Goal: Task Accomplishment & Management: Manage account settings

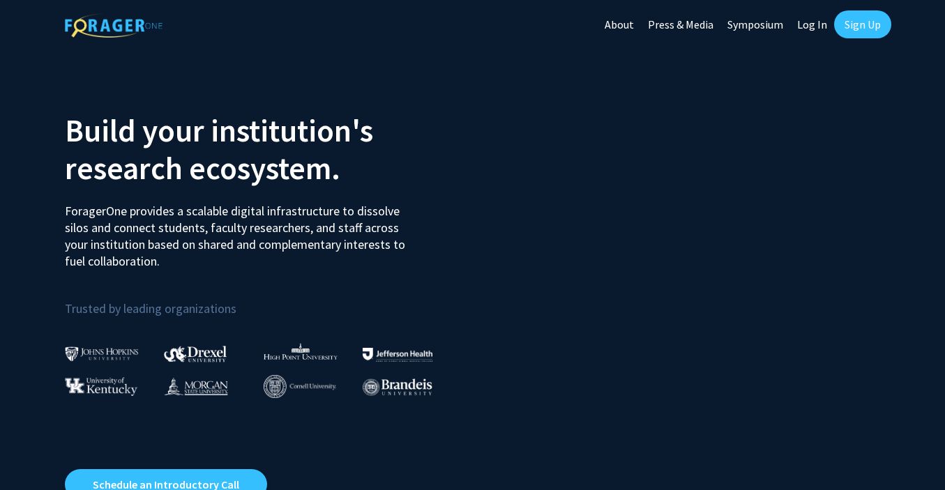
click at [818, 24] on link "Log In" at bounding box center [812, 24] width 44 height 49
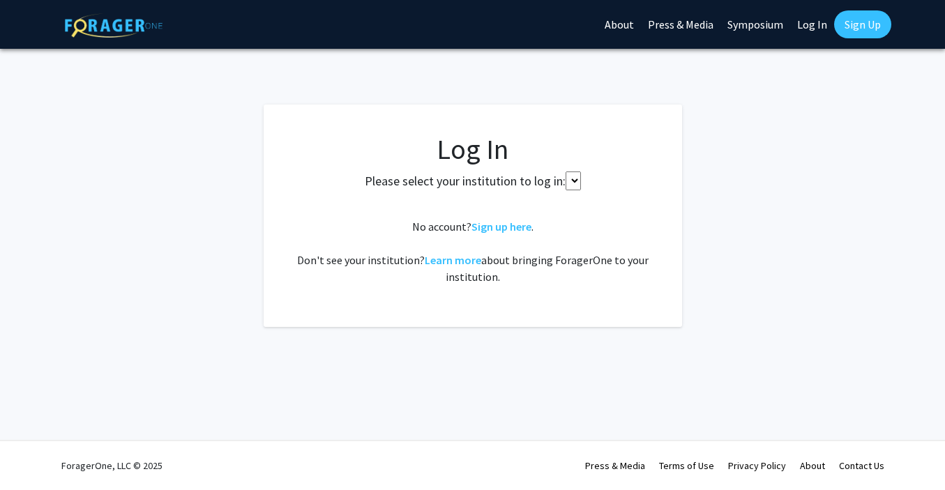
select select
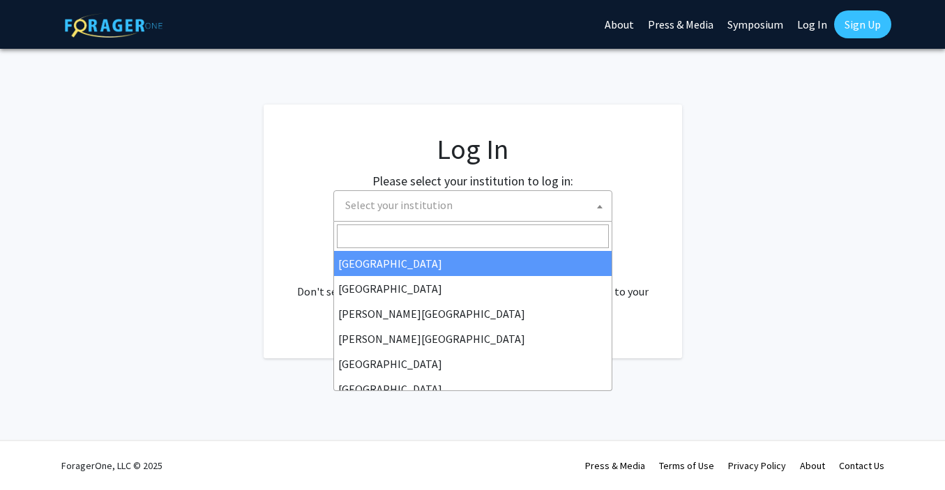
click at [446, 220] on span "Select your institution" at bounding box center [472, 205] width 279 height 31
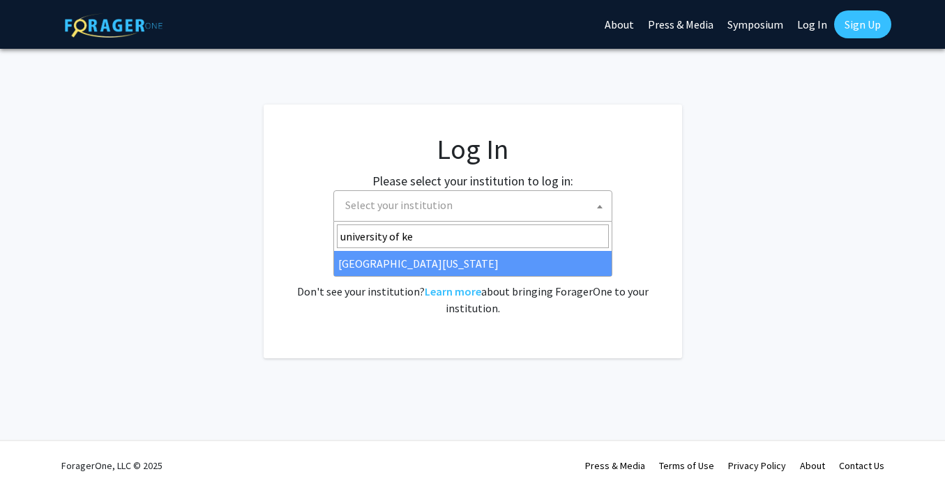
type input "university of [PERSON_NAME]"
select select "13"
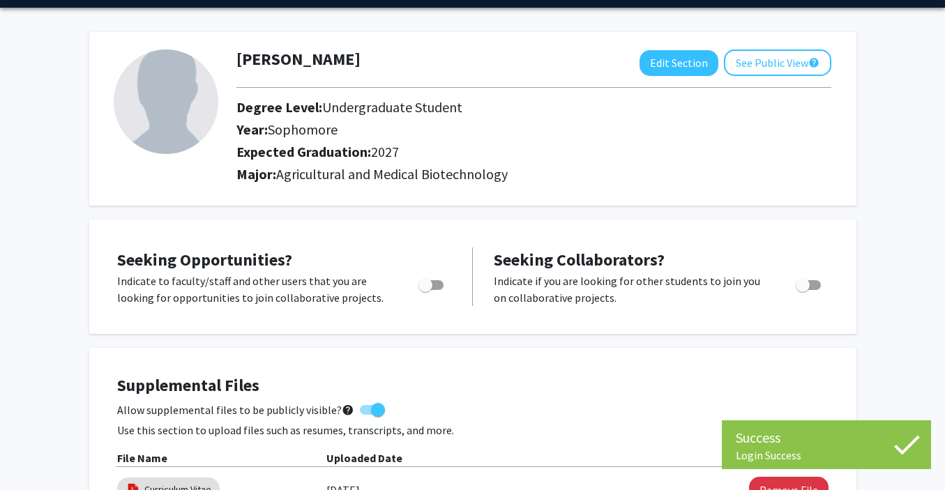
scroll to position [45, 0]
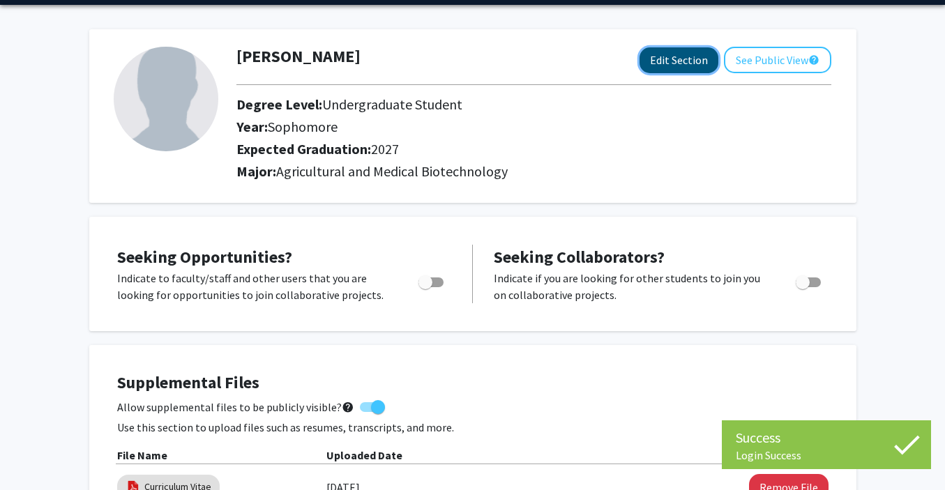
click at [686, 53] on button "Edit Section" at bounding box center [679, 60] width 79 height 26
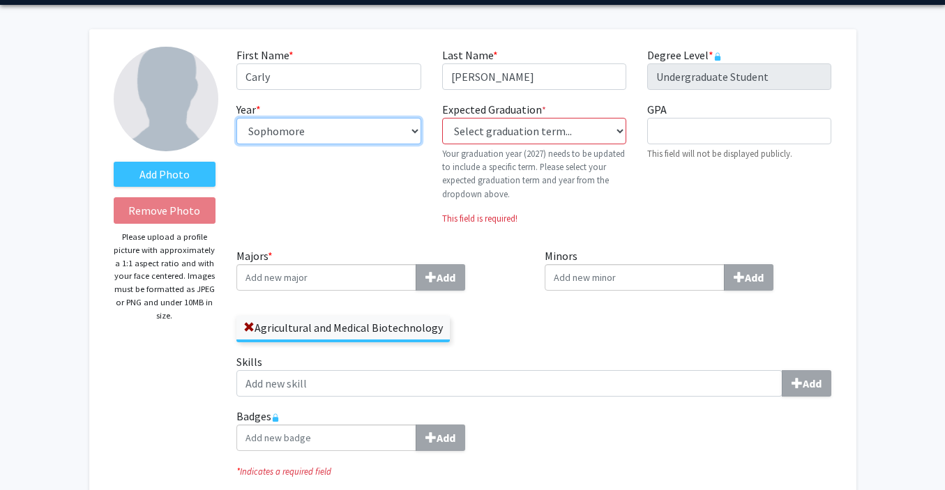
click at [333, 135] on select "--- First-year Sophomore Junior Senior Postbaccalaureate Certificate" at bounding box center [328, 131] width 184 height 27
select select "junior"
click at [236, 118] on select "--- First-year Sophomore Junior Senior Postbaccalaureate Certificate" at bounding box center [328, 131] width 184 height 27
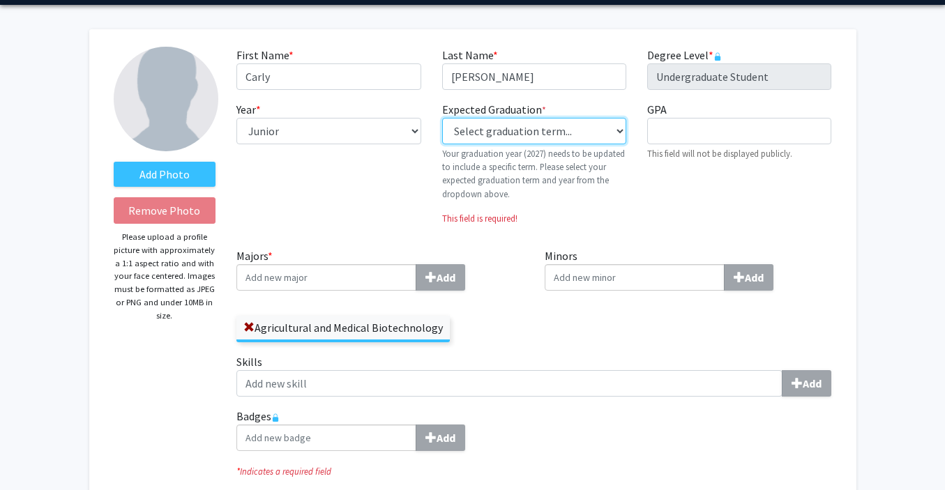
click at [552, 130] on select "Select graduation term... Previous: 2027 (Please select a specific term) Spring…" at bounding box center [534, 131] width 184 height 27
select select "38: spring_2027"
click at [442, 118] on select "Select graduation term... Previous: 2027 (Please select a specific term) Spring…" at bounding box center [534, 131] width 184 height 27
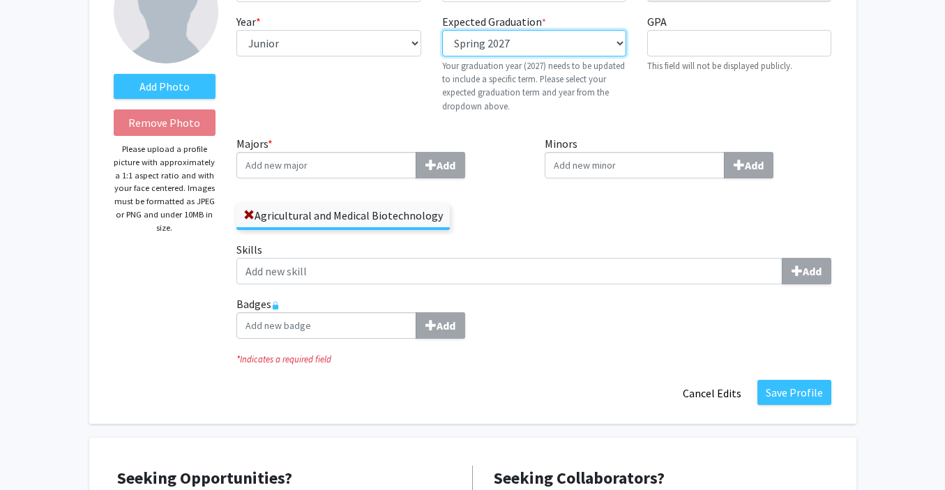
scroll to position [139, 0]
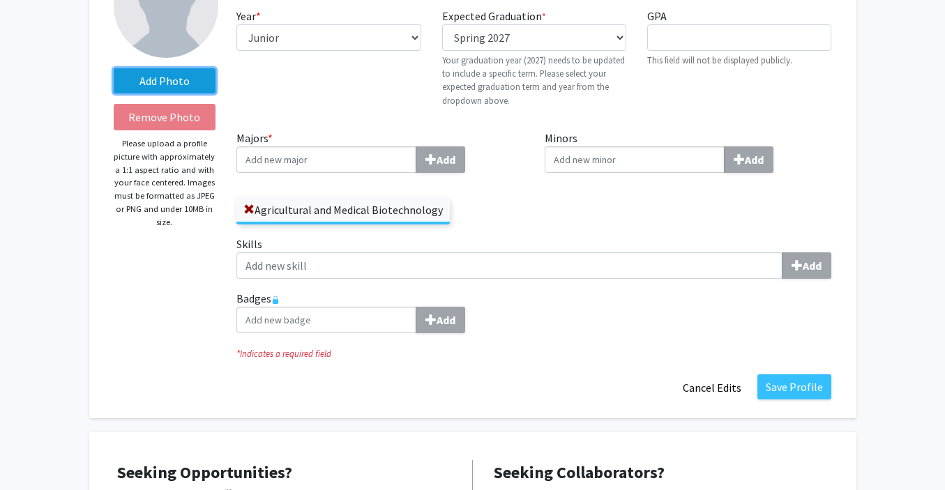
click at [200, 78] on label "Add Photo" at bounding box center [165, 80] width 103 height 25
click at [0, 0] on input "Add Photo" at bounding box center [0, 0] width 0 height 0
click at [190, 87] on label "Add Photo" at bounding box center [165, 80] width 103 height 25
click at [0, 0] on input "Add Photo" at bounding box center [0, 0] width 0 height 0
click at [181, 75] on label "Add Photo" at bounding box center [165, 80] width 103 height 25
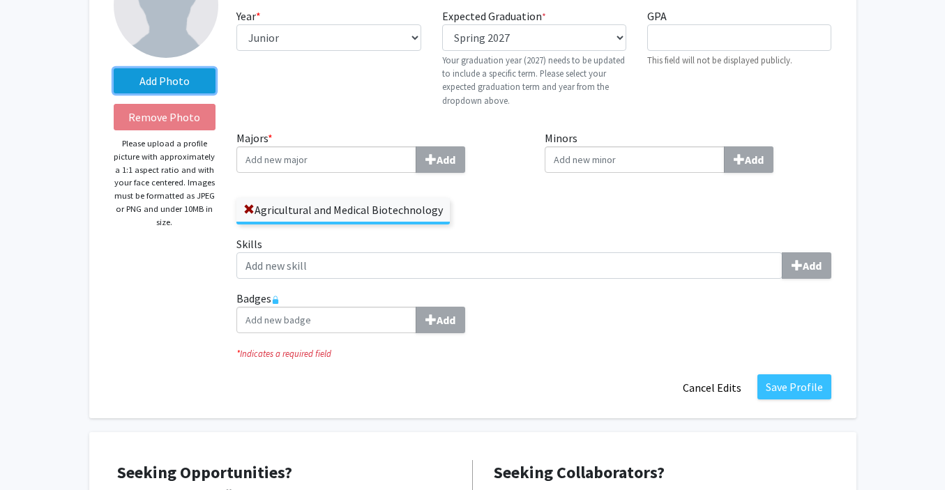
click at [0, 0] on input "Add Photo" at bounding box center [0, 0] width 0 height 0
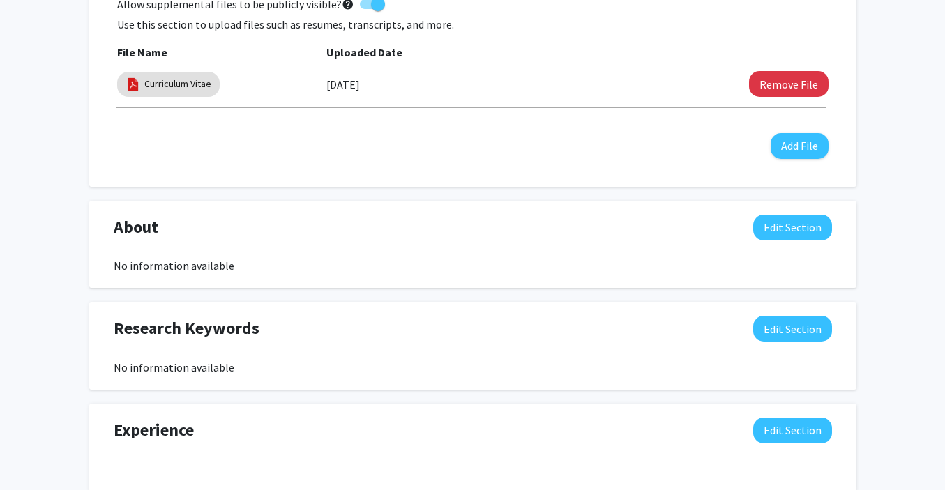
scroll to position [759, 0]
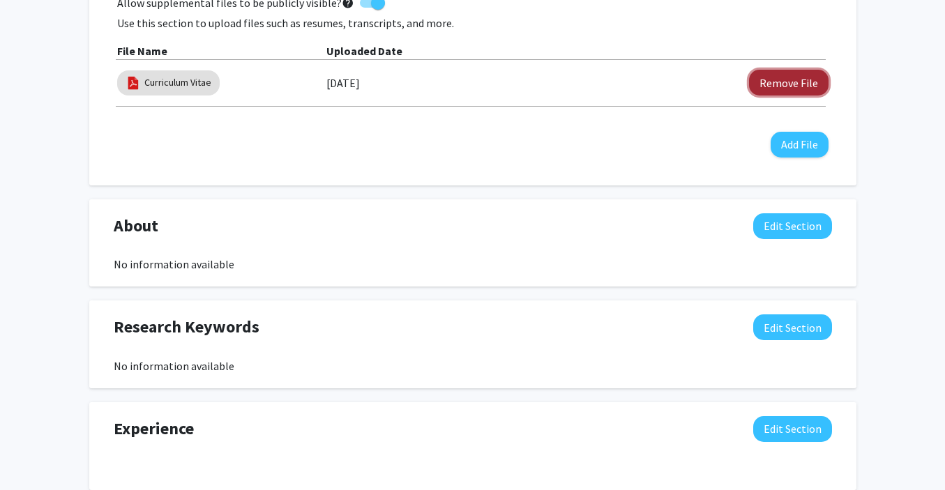
click at [793, 76] on button "Remove File" at bounding box center [789, 83] width 80 height 26
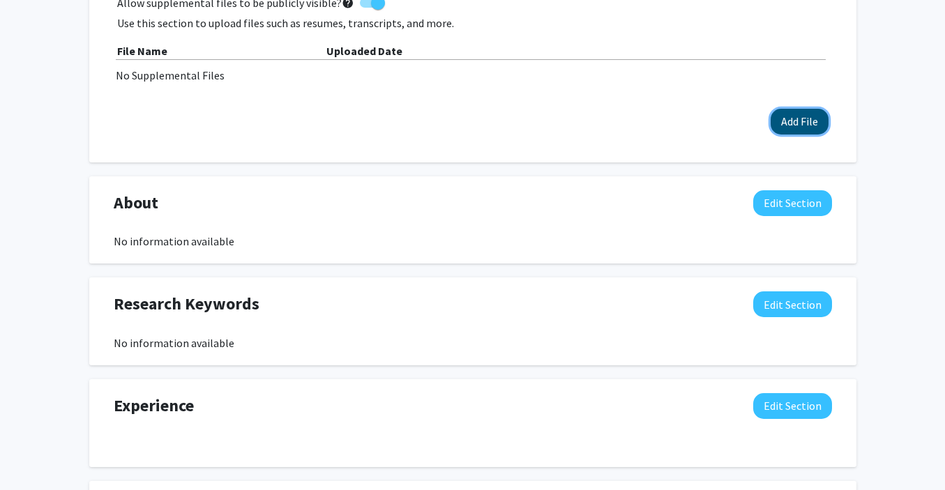
click at [801, 117] on button "Add File" at bounding box center [800, 122] width 58 height 26
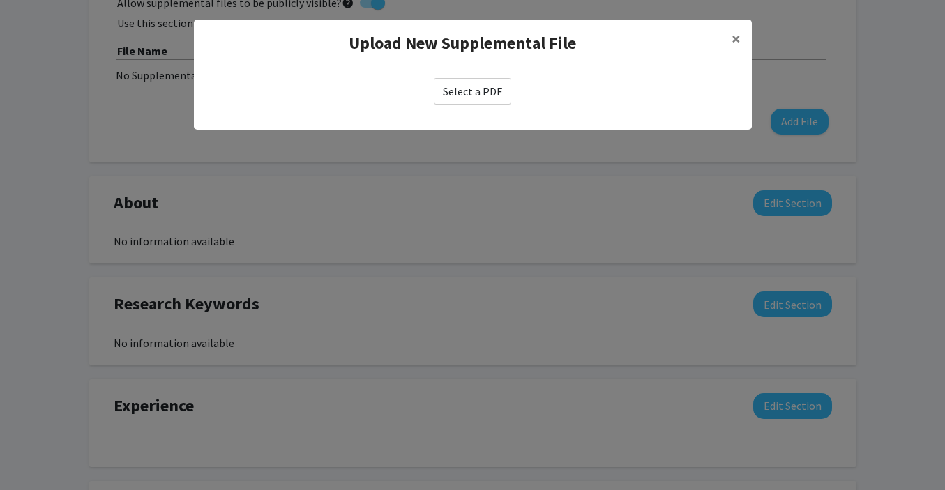
click at [455, 105] on div "Select a PDF" at bounding box center [473, 91] width 558 height 49
click at [486, 89] on label "Select a PDF" at bounding box center [472, 91] width 77 height 27
click at [0, 0] on input "Select a PDF" at bounding box center [0, 0] width 0 height 0
click at [462, 103] on label "Select a PDF" at bounding box center [472, 91] width 77 height 27
click at [0, 0] on input "Select a PDF" at bounding box center [0, 0] width 0 height 0
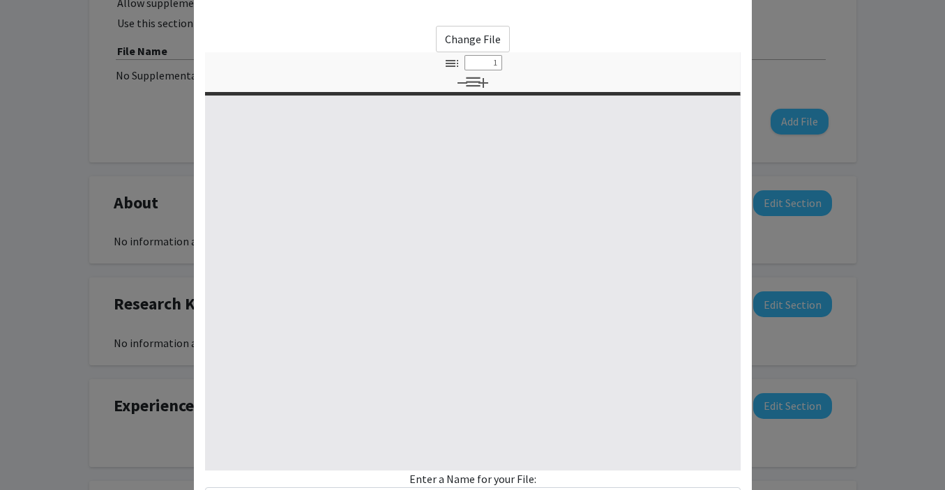
scroll to position [170, 0]
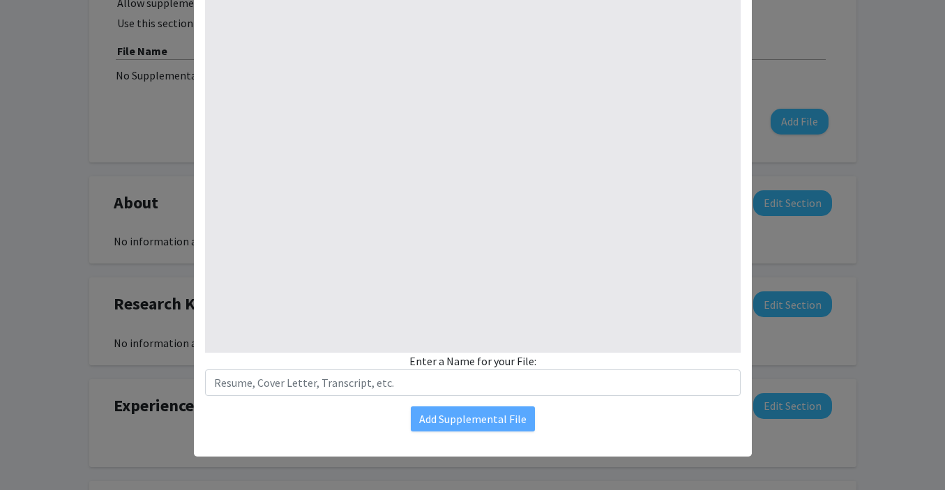
select select "custom"
type input "0"
select select "custom"
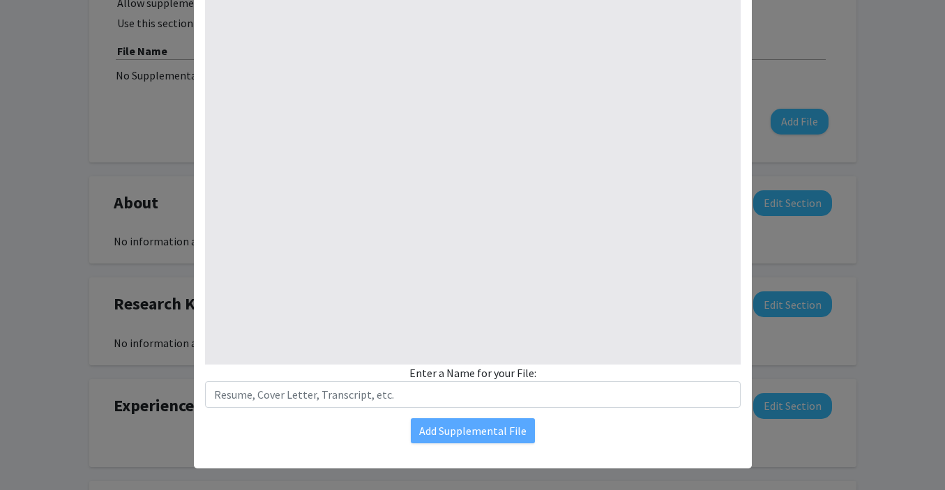
type input "1"
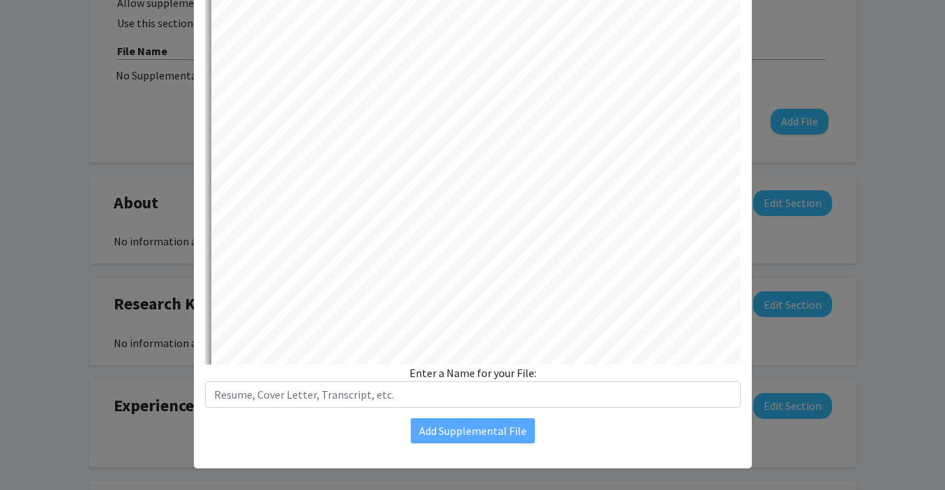
select select "auto"
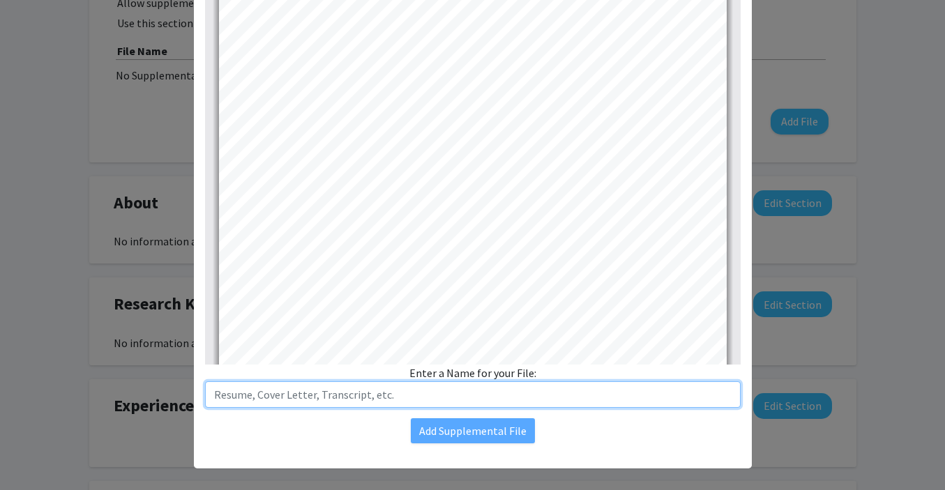
click at [388, 402] on input "text" at bounding box center [473, 395] width 536 height 27
type input "Curriculum Vitae"
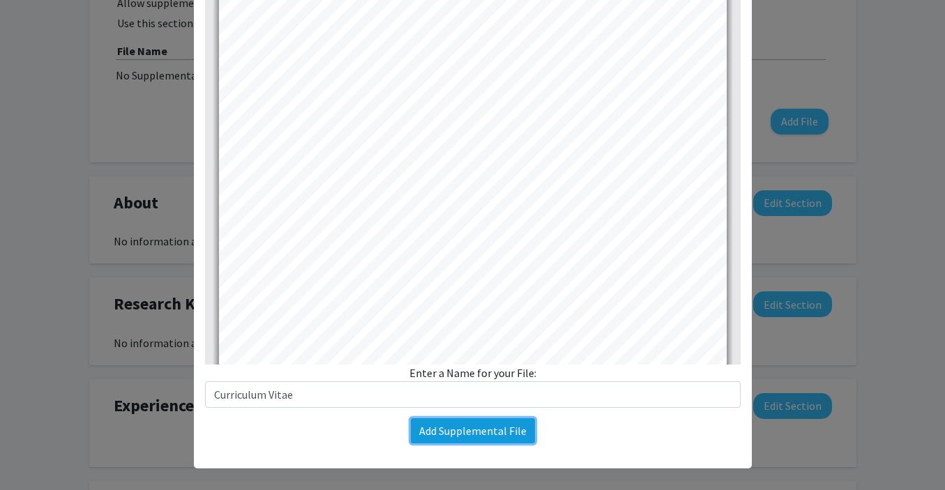
click at [435, 428] on button "Add Supplemental File" at bounding box center [473, 431] width 124 height 25
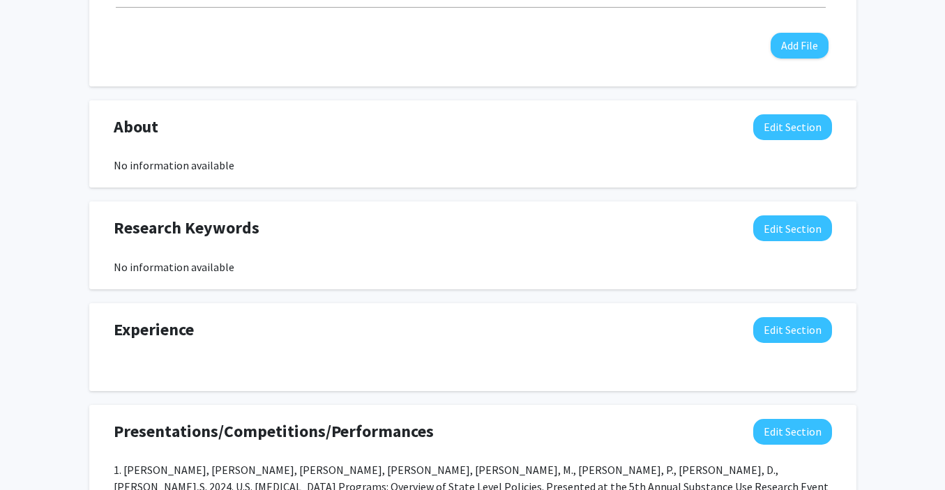
scroll to position [879, 0]
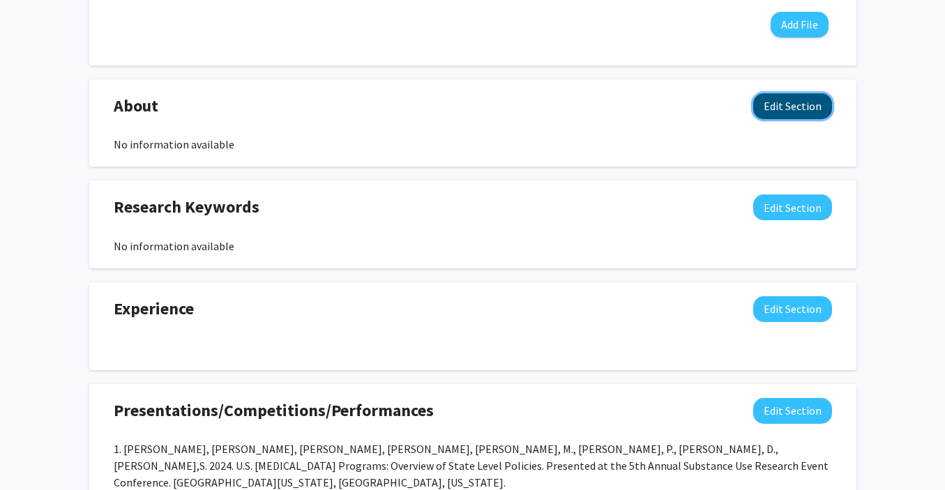
click at [825, 96] on button "Edit Section" at bounding box center [792, 106] width 79 height 26
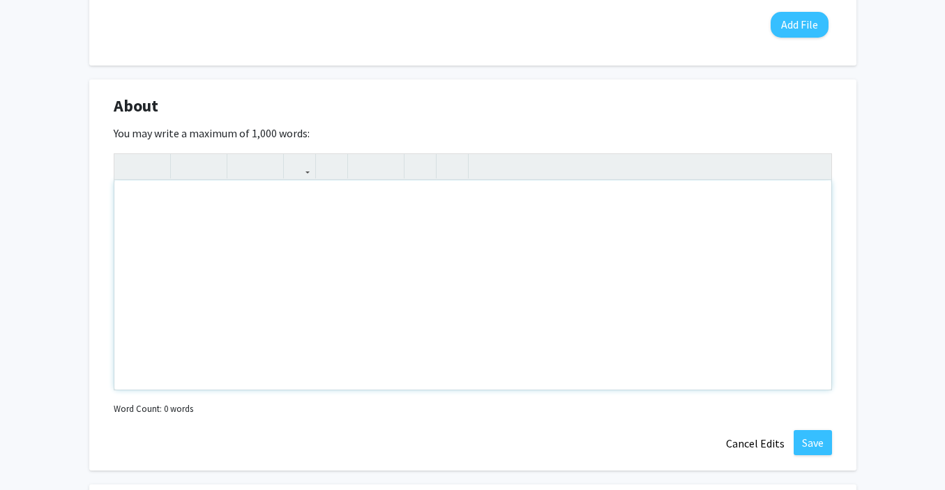
click at [292, 310] on div "Note to users with screen readers: Please deactivate our accessibility plugin f…" at bounding box center [472, 285] width 717 height 209
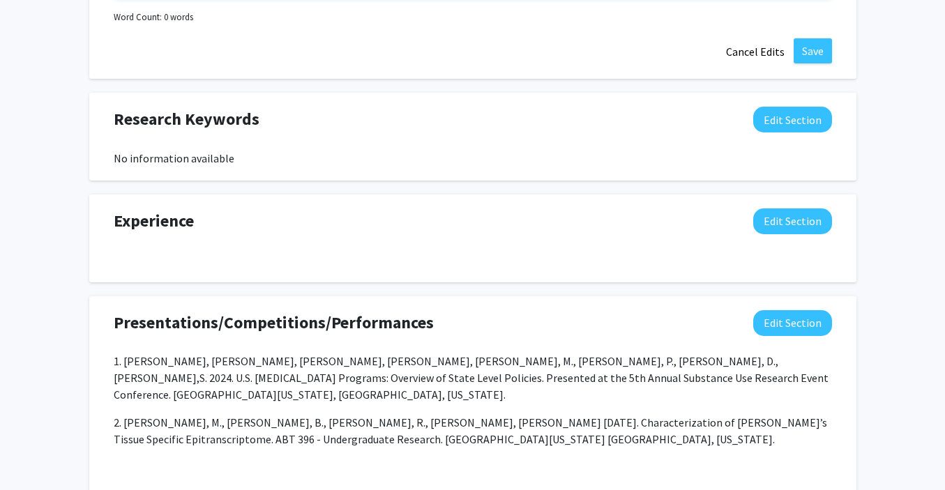
scroll to position [1280, 0]
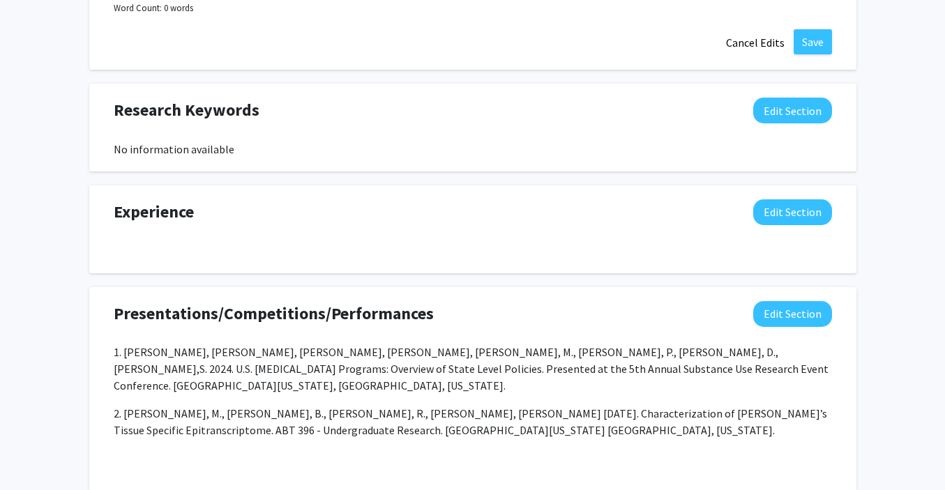
click at [767, 123] on div "Research Keywords Edit Section" at bounding box center [472, 114] width 739 height 32
click at [769, 112] on button "Edit Section" at bounding box center [792, 111] width 79 height 26
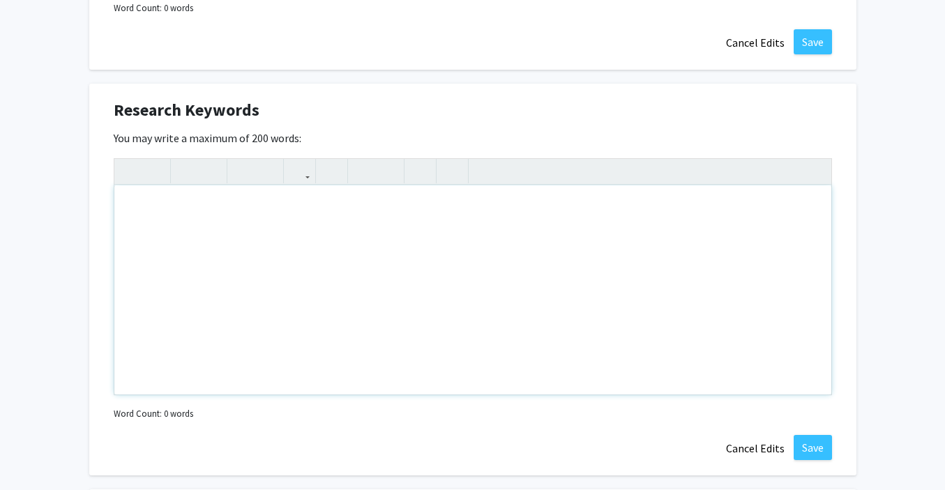
click at [243, 211] on div "Note to users with screen readers: Please deactivate our accessibility plugin f…" at bounding box center [472, 290] width 717 height 209
type textarea "m"
drag, startPoint x: 333, startPoint y: 209, endPoint x: 306, endPoint y: 207, distance: 28.0
click at [306, 207] on div "Molecular Biology, Human Labratory Trial" at bounding box center [472, 290] width 717 height 209
click at [277, 206] on div "Molecular Biology, Human Labratory Trial" at bounding box center [472, 290] width 717 height 209
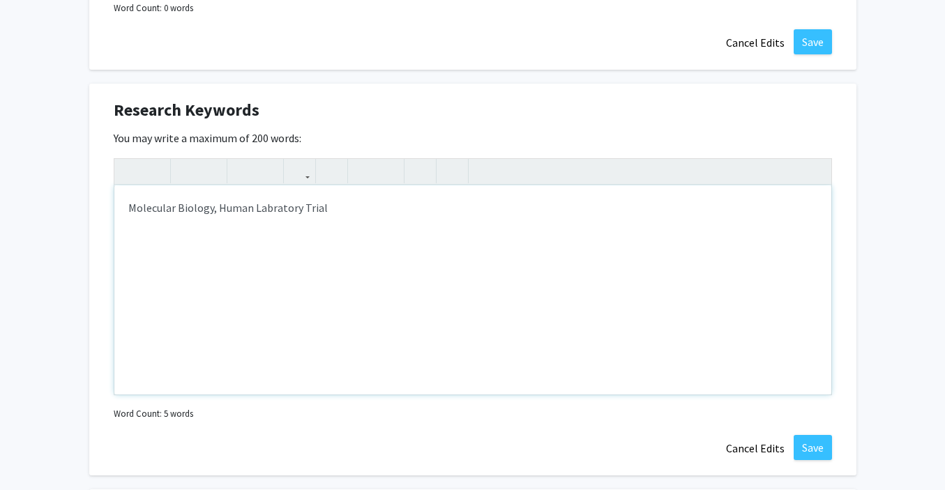
click at [269, 204] on div "Molecular Biology, Human Labratory Trial" at bounding box center [472, 290] width 717 height 209
drag, startPoint x: 356, startPoint y: 202, endPoint x: 308, endPoint y: 203, distance: 47.4
click at [308, 203] on div "Molecular Biology, Human Laboratory Trial" at bounding box center [472, 290] width 717 height 209
type textarea "Molecular Biology, Human Laboratory Study, Illicit Drug Interactions"
click at [809, 452] on button "Save" at bounding box center [813, 447] width 38 height 25
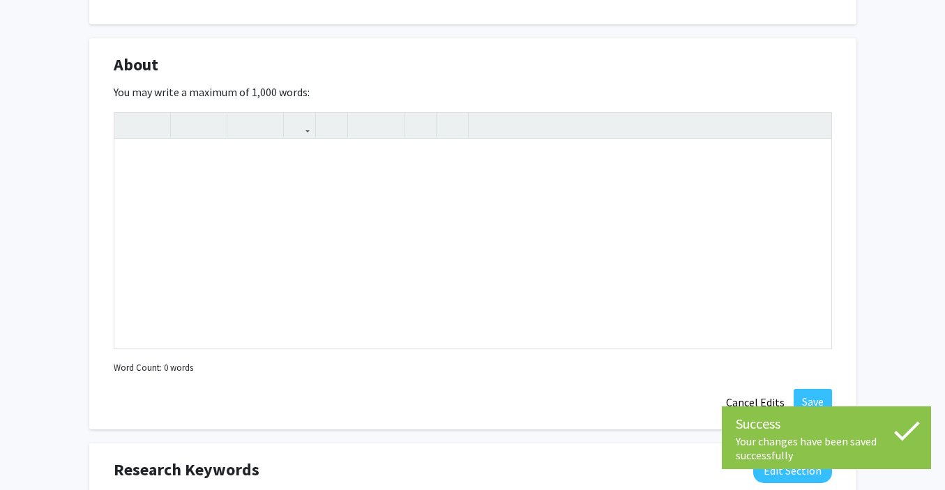
scroll to position [919, 0]
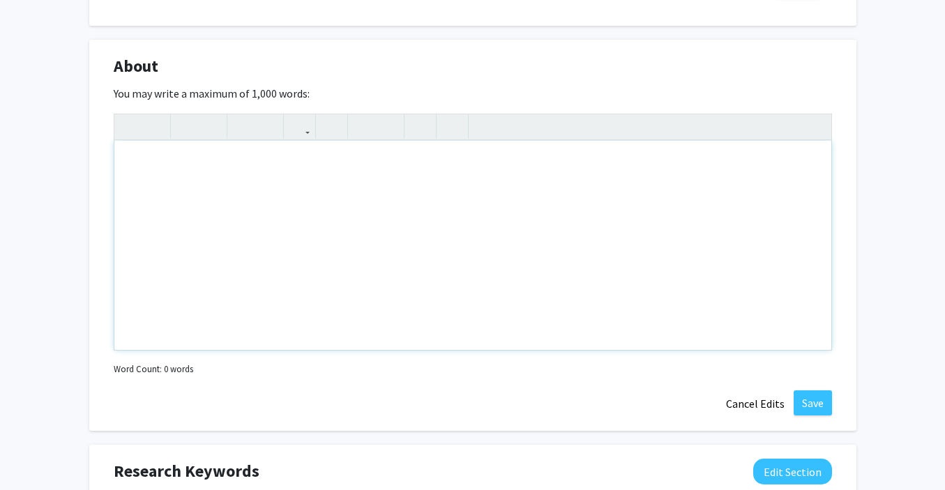
click at [331, 220] on div "Note to users with screen readers: Please deactivate our accessibility plugin f…" at bounding box center [472, 245] width 717 height 209
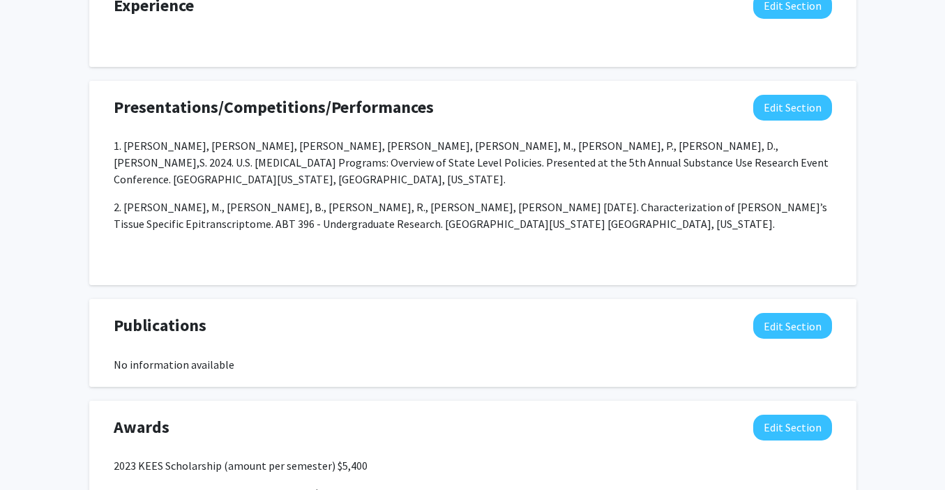
scroll to position [1621, 0]
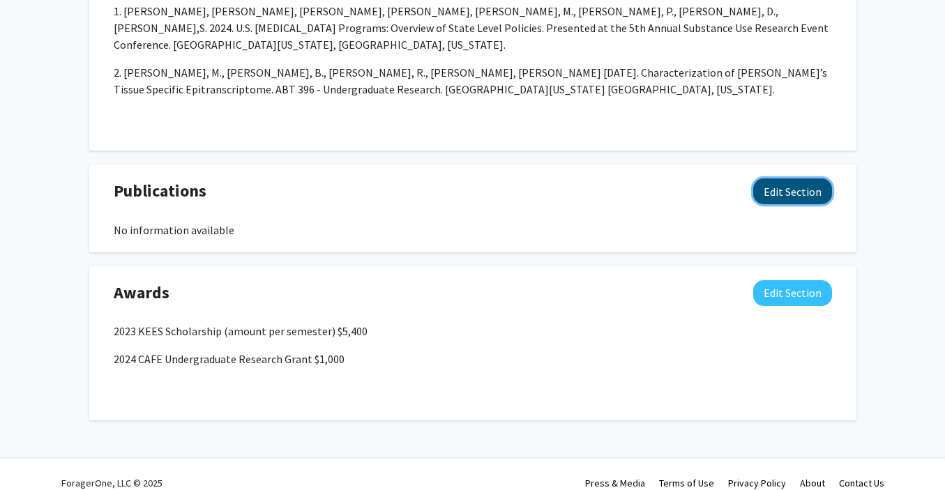
click at [799, 182] on button "Edit Section" at bounding box center [792, 192] width 79 height 26
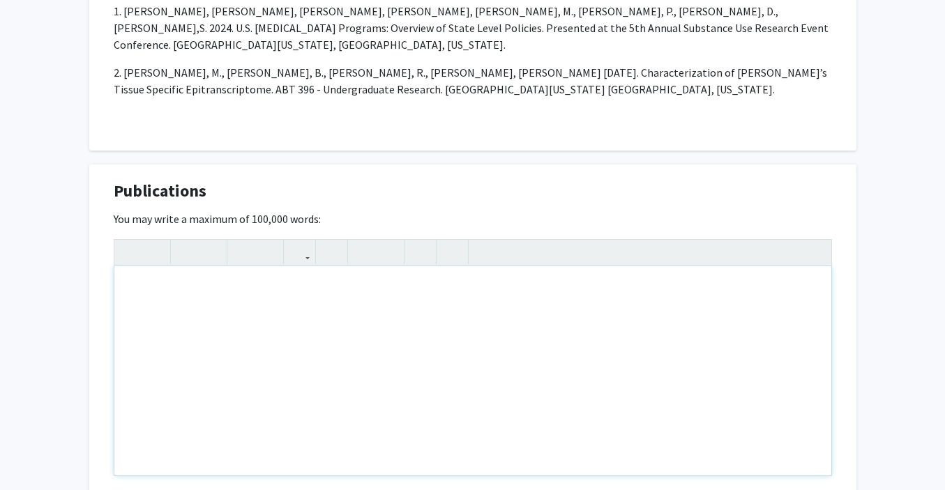
click at [432, 304] on div "Note to users with screen readers: Please deactivate our accessibility plugin f…" at bounding box center [472, 370] width 717 height 209
paste div "Note to users with screen readers: Please deactivate our accessibility plugin f…"
type textarea "<p>1. Johnson E.D., Kilgore M.W., Stafford M., Randolph M., Glover M, Babalonis…"
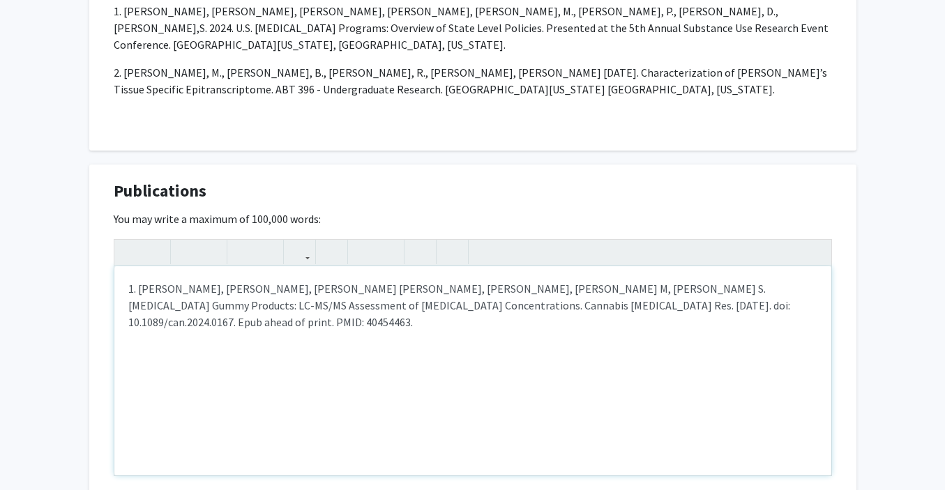
click at [138, 280] on p "1. Johnson E.D., Kilgore M.W., Stafford M., Randolph M., Glover M, Babalonis S.…" at bounding box center [472, 305] width 689 height 50
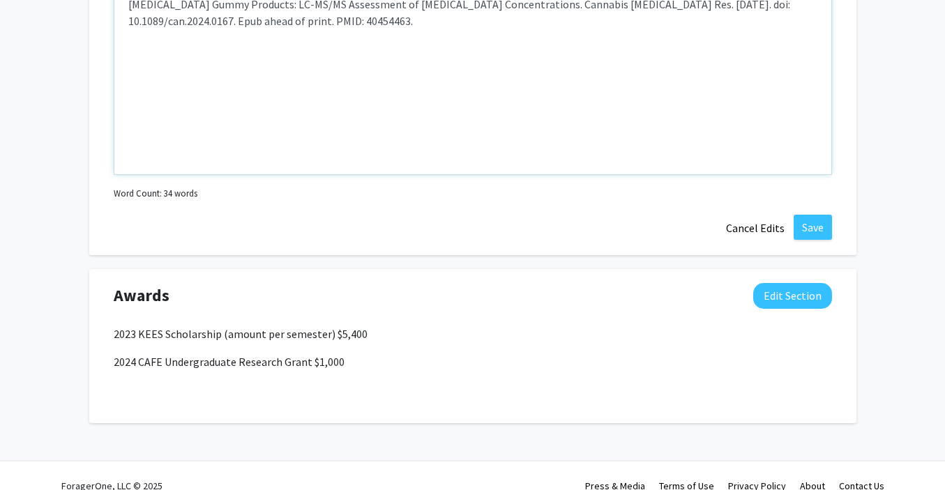
scroll to position [1595, 0]
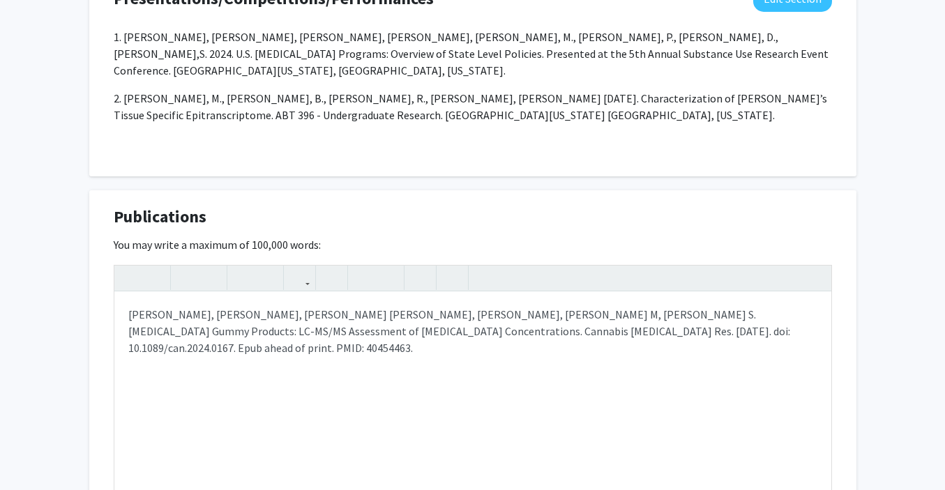
click at [541, 273] on div at bounding box center [472, 279] width 717 height 26
click at [538, 306] on p "Johnson E.D., Kilgore M.W., Stafford M., Randolph M., Glover M, Babalonis S. Ca…" at bounding box center [472, 331] width 689 height 50
click at [315, 306] on p "Johnson E.D., Kilgore M.W., Stafford M., Randolph M., Glover M, Babalonis S. Ca…" at bounding box center [472, 331] width 689 height 50
drag, startPoint x: 313, startPoint y: 297, endPoint x: 368, endPoint y: 297, distance: 55.1
click at [368, 306] on p "Johnson E.D., Kilgore M.W., Stafford M., Randolph M., Glover M, Babalonis S. Ca…" at bounding box center [472, 331] width 689 height 50
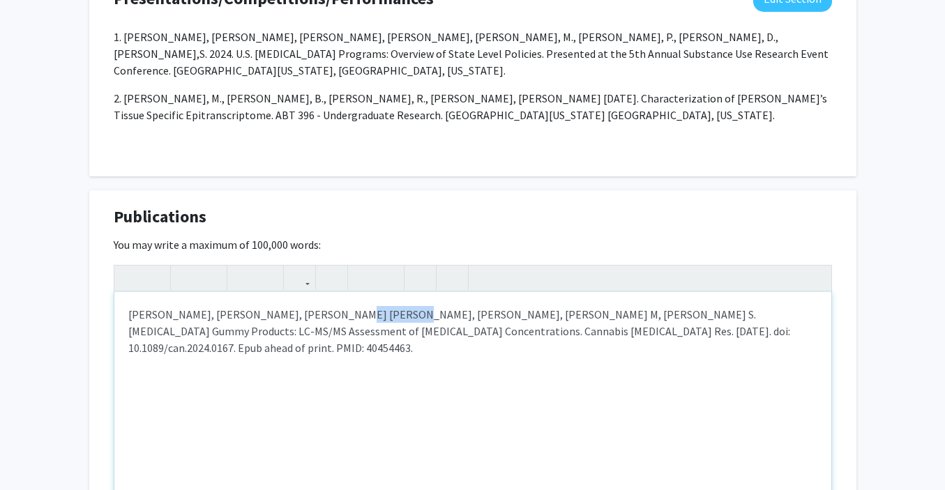
type textarea "<p>Johnson E.D., Kilgore M.W., Stafford M., <strong>Randolph M</strong>., Glove…"
click at [345, 379] on div "Johnson E.D., Kilgore M.W., Stafford M., Randolph M ., Glover M, Babalonis S. C…" at bounding box center [472, 396] width 717 height 209
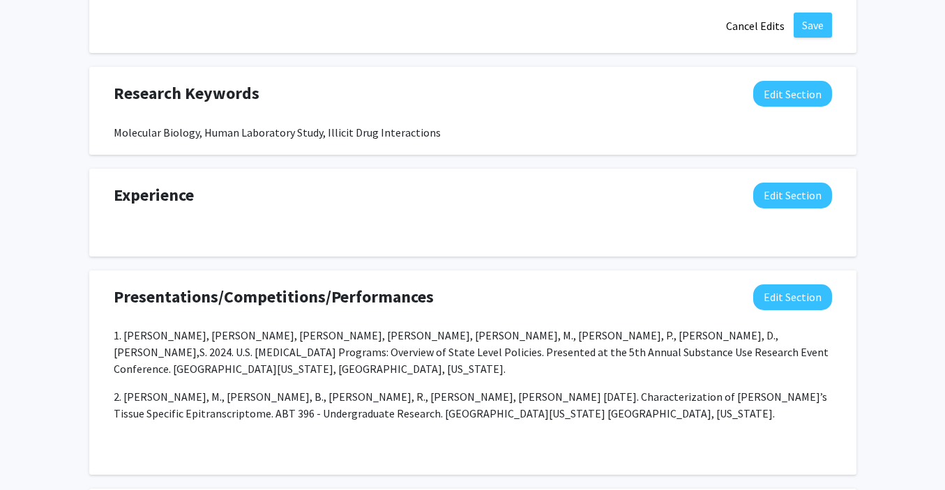
scroll to position [1772, 0]
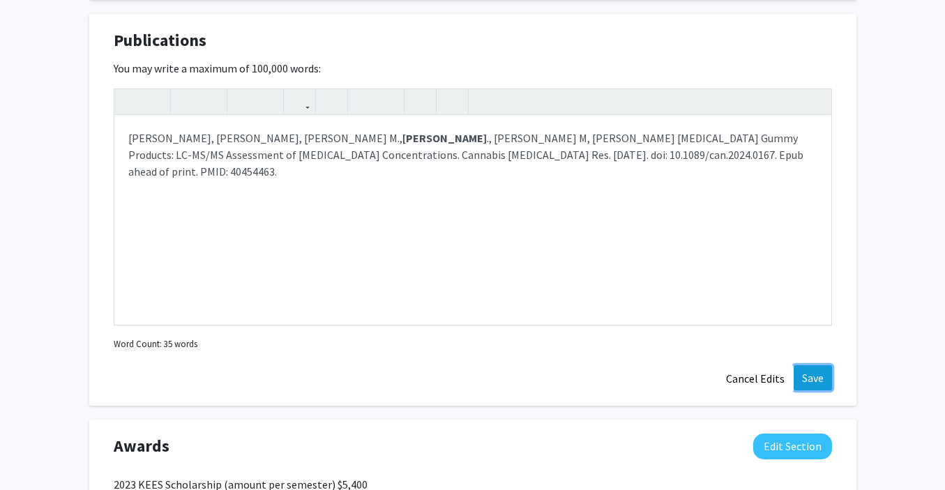
click at [812, 366] on button "Save" at bounding box center [813, 378] width 38 height 25
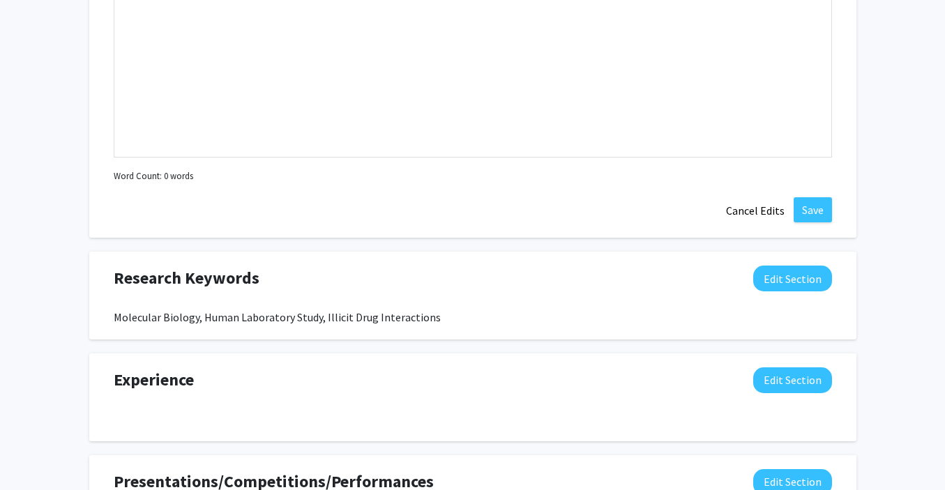
scroll to position [1108, 0]
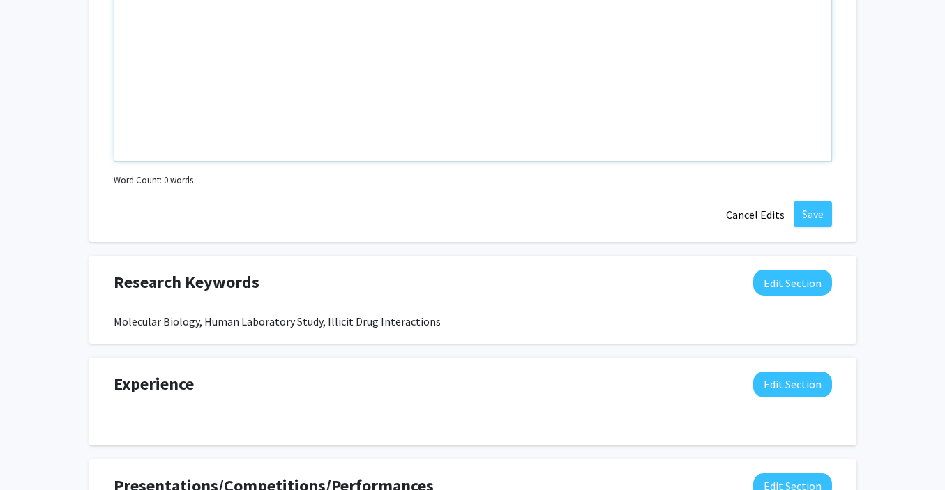
click at [299, 107] on div "Note to users with screen readers: Please deactivate our accessibility plugin f…" at bounding box center [472, 56] width 717 height 209
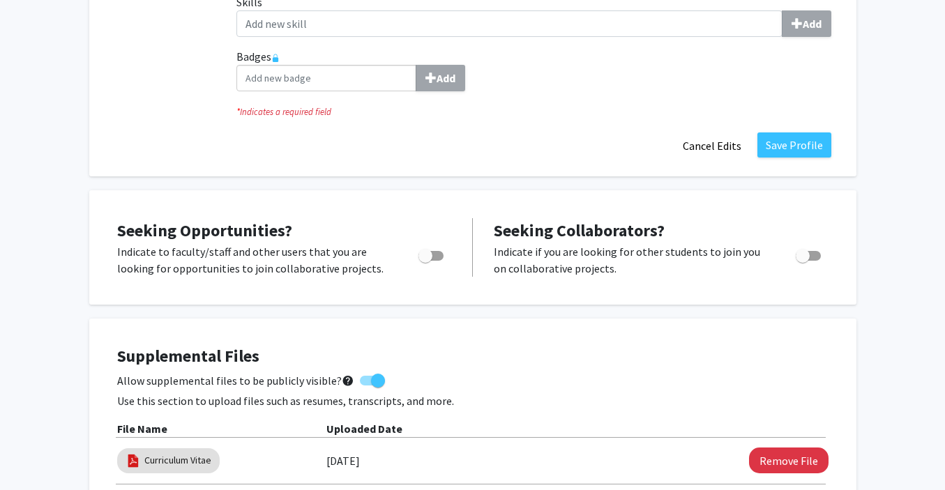
scroll to position [0, 0]
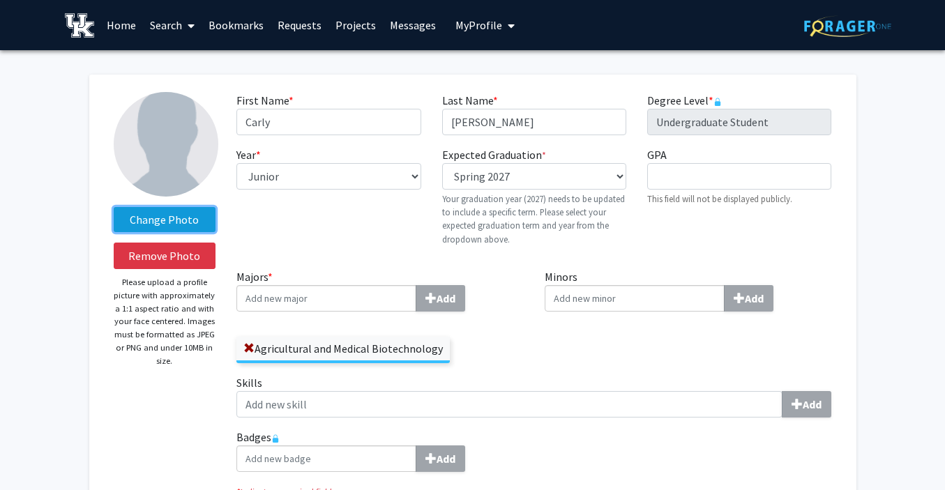
click at [181, 215] on label "Change Photo" at bounding box center [165, 219] width 103 height 25
click at [0, 0] on input "Change Photo" at bounding box center [0, 0] width 0 height 0
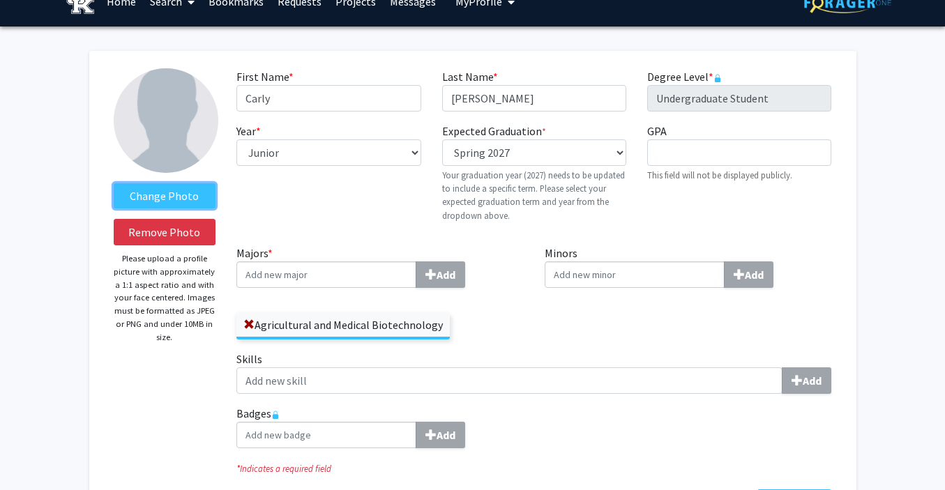
scroll to position [31, 0]
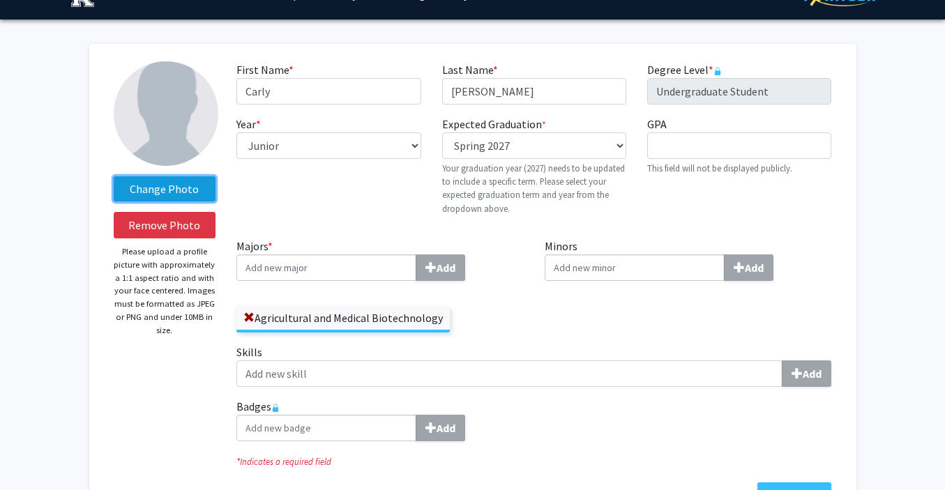
click at [154, 180] on label "Change Photo" at bounding box center [165, 189] width 103 height 25
click at [0, 0] on input "Change Photo" at bounding box center [0, 0] width 0 height 0
click at [201, 137] on img at bounding box center [166, 113] width 105 height 105
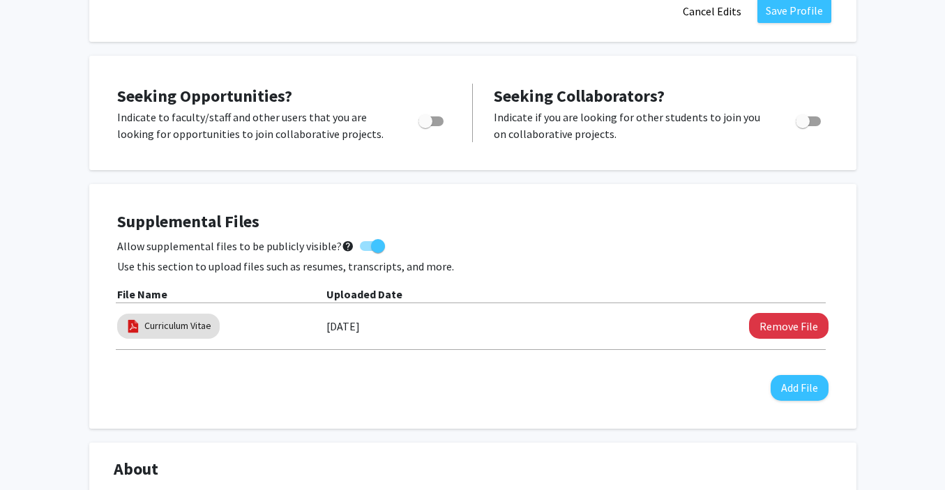
scroll to position [156, 0]
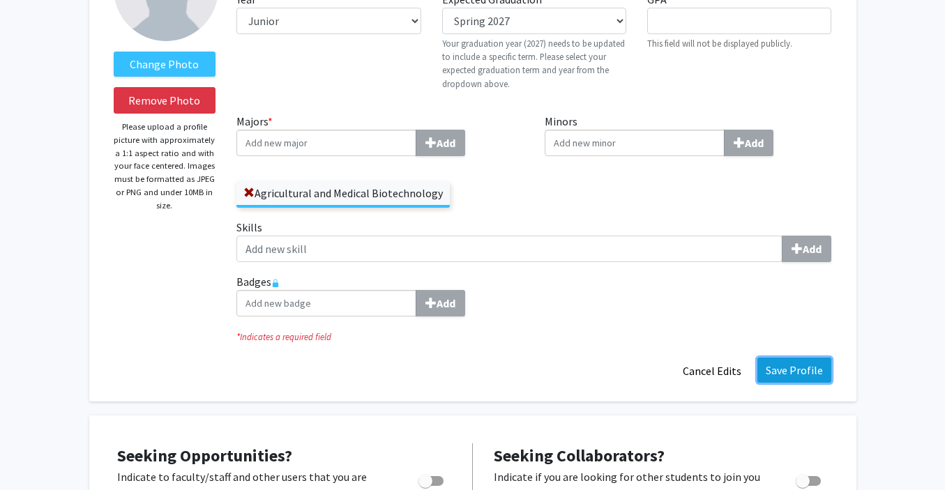
click at [797, 375] on button "Save Profile" at bounding box center [795, 370] width 74 height 25
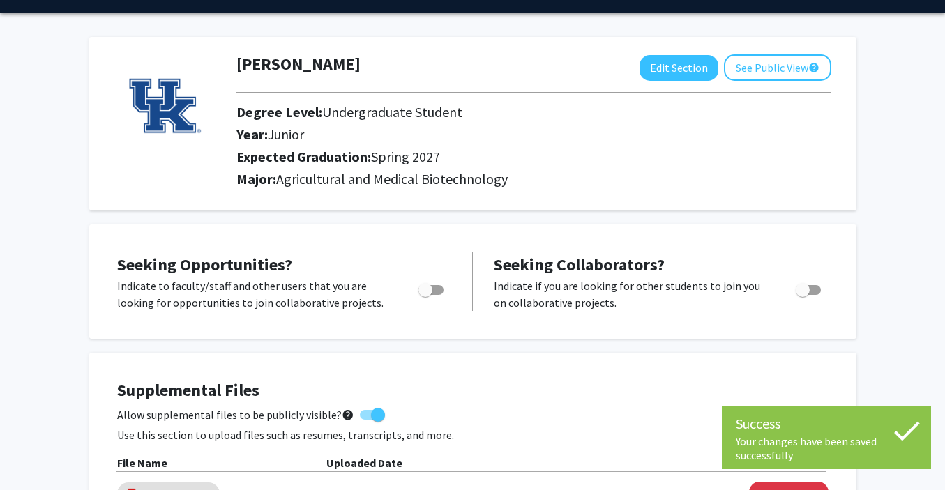
scroll to position [3, 0]
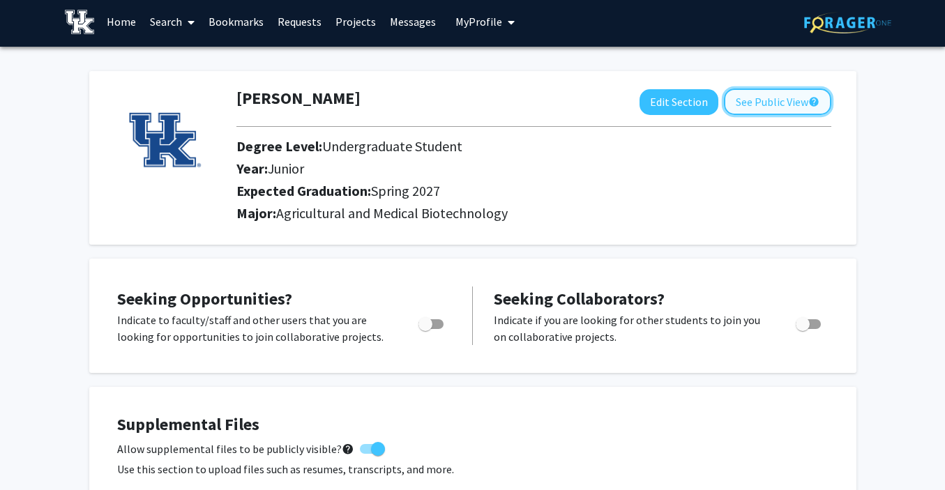
click at [790, 110] on button "See Public View help" at bounding box center [777, 102] width 107 height 27
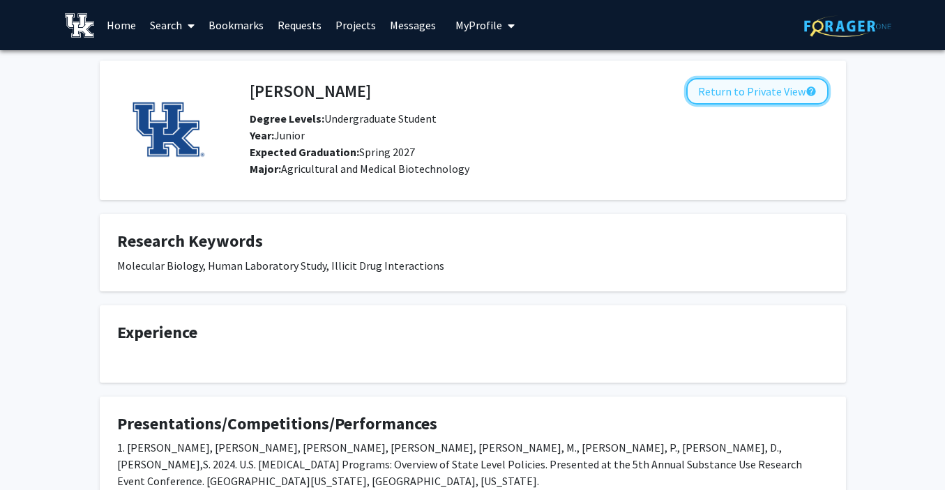
click at [800, 86] on button "Return to Private View help" at bounding box center [757, 91] width 142 height 27
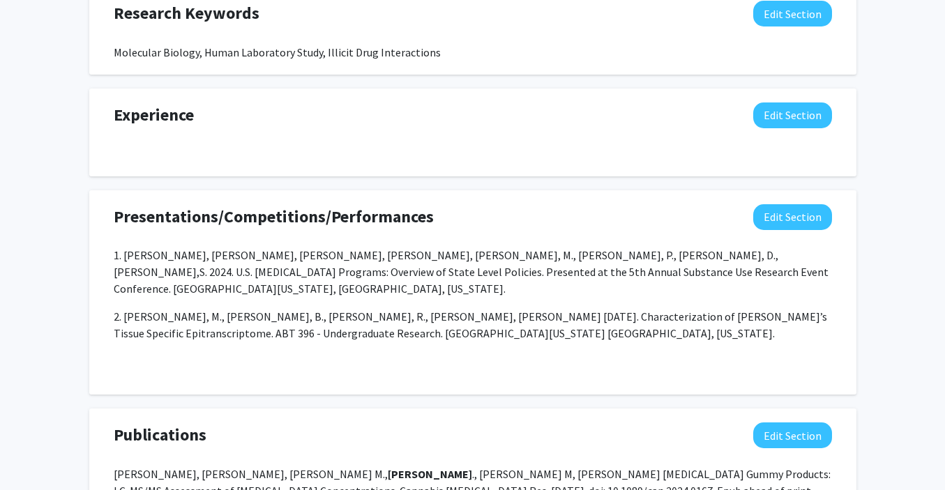
scroll to position [777, 0]
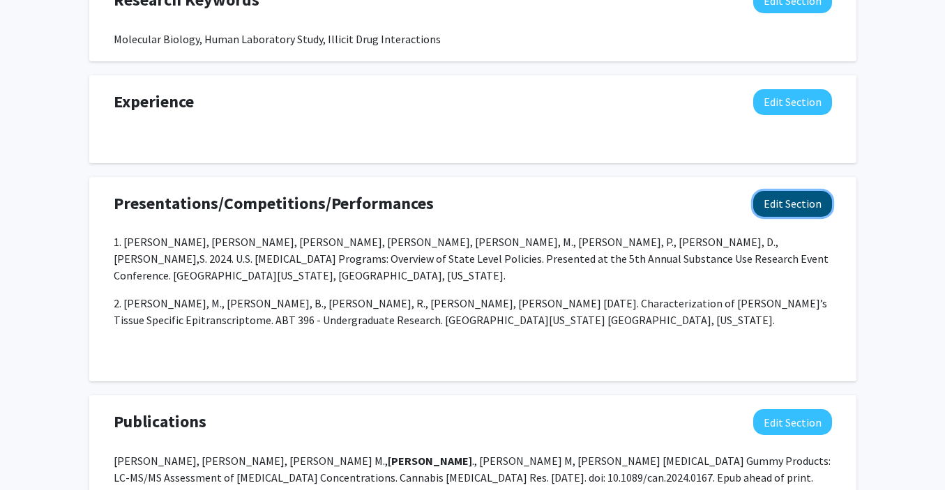
click at [780, 200] on button "Edit Section" at bounding box center [792, 204] width 79 height 26
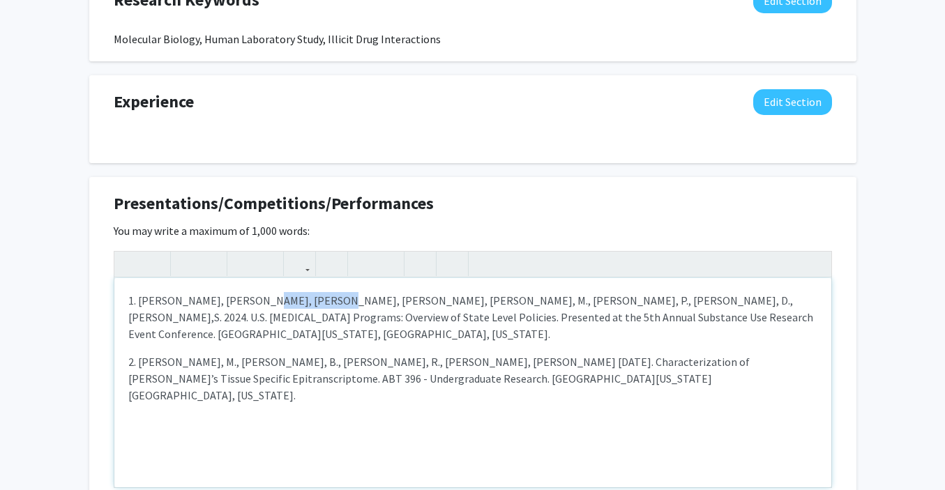
drag, startPoint x: 241, startPoint y: 299, endPoint x: 305, endPoint y: 294, distance: 63.7
click at [305, 294] on p "1. Andrews, L., Fuller, G., Randolph, M., Nuzzo, P., Speer, D., Babalonis, S. 2…" at bounding box center [472, 317] width 689 height 50
type textarea "<p>1. Andrews, L., Fuller, G.,<strong> Randolph, M.</strong>, Nuzzo, P., Speer,…"
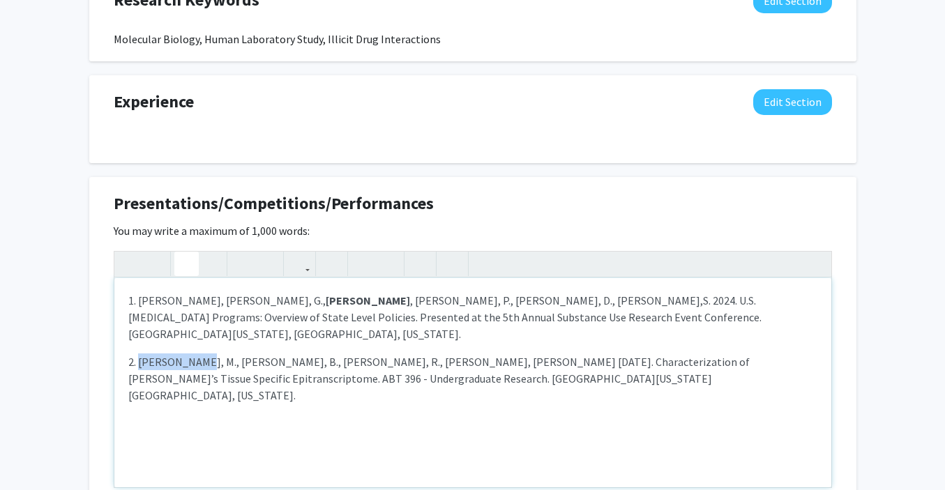
drag, startPoint x: 140, startPoint y: 345, endPoint x: 200, endPoint y: 341, distance: 60.8
click at [200, 354] on p "2. Randolph, M., Bolt, B., Magnani, R., Lopez, C. 2024. Characterization of Gra…" at bounding box center [472, 379] width 689 height 50
type textarea "<p>1. Andrews, L., Fuller, G.,<strong> Randolph, M.</strong>, Nuzzo, P., Speer,…"
click at [353, 193] on span "Presentations/Competitions/Performances" at bounding box center [274, 203] width 320 height 25
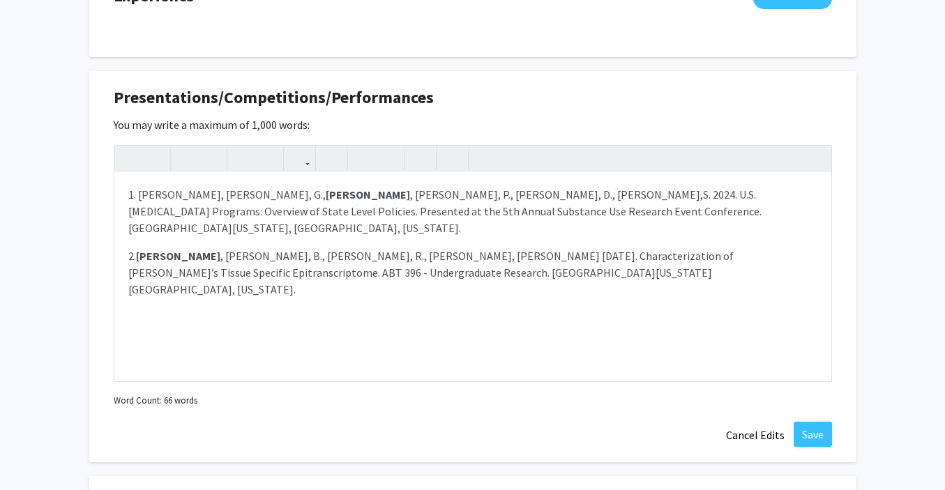
scroll to position [1127, 0]
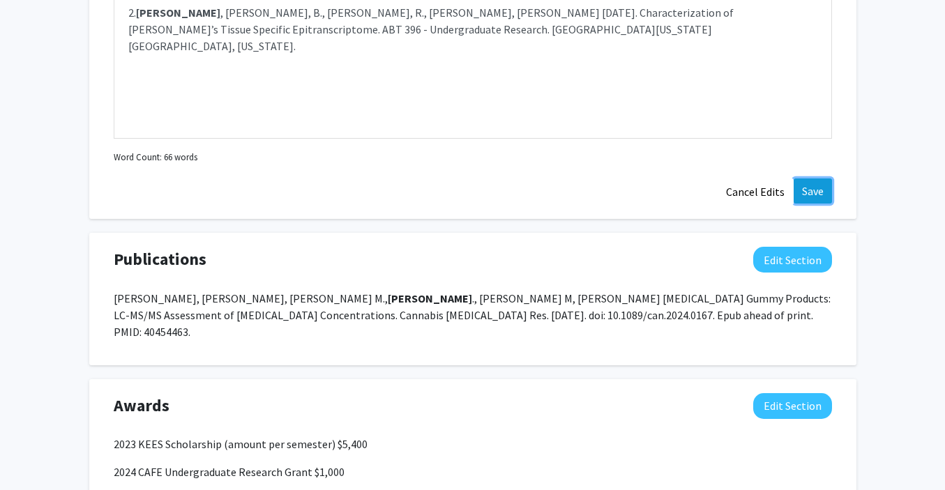
click at [809, 193] on button "Save" at bounding box center [813, 191] width 38 height 25
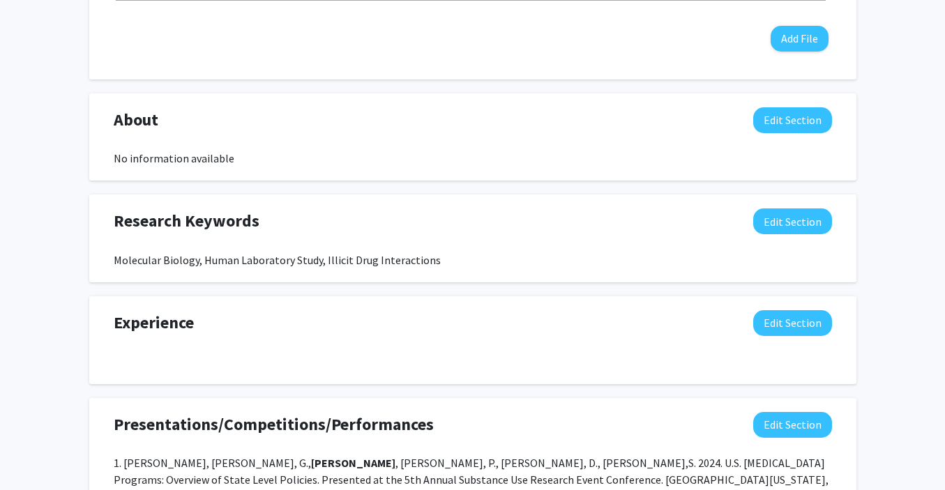
scroll to position [0, 0]
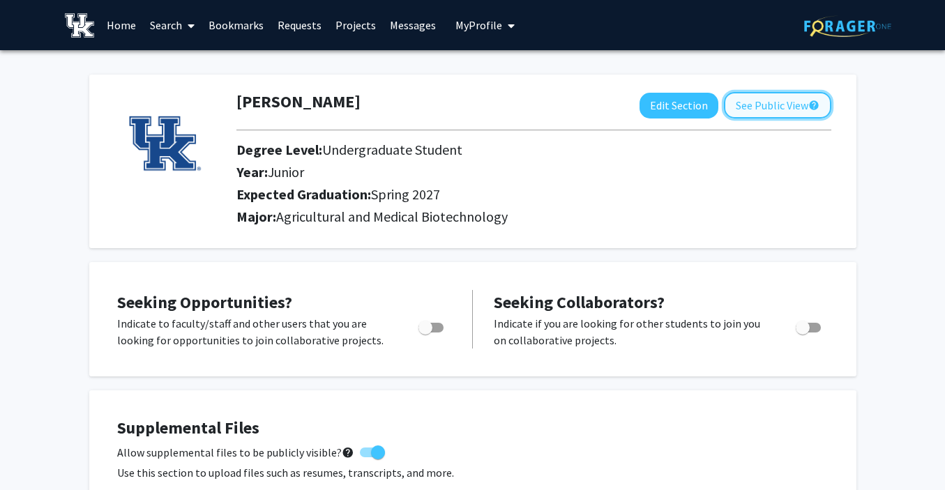
click at [783, 107] on button "See Public View help" at bounding box center [777, 105] width 107 height 27
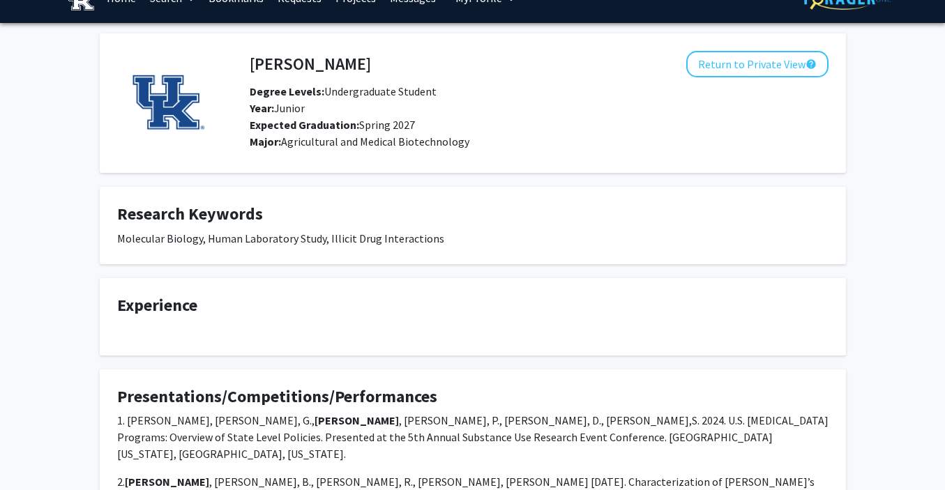
scroll to position [29, 0]
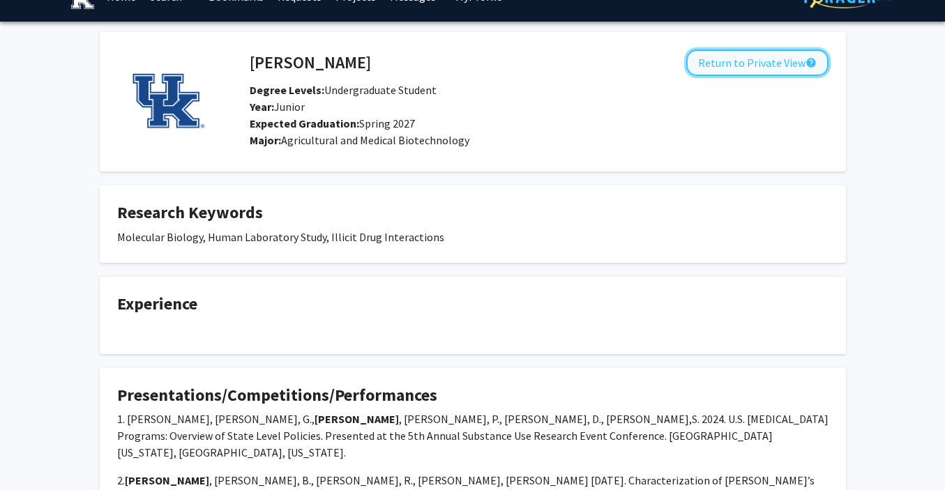
click at [721, 61] on button "Return to Private View help" at bounding box center [757, 63] width 142 height 27
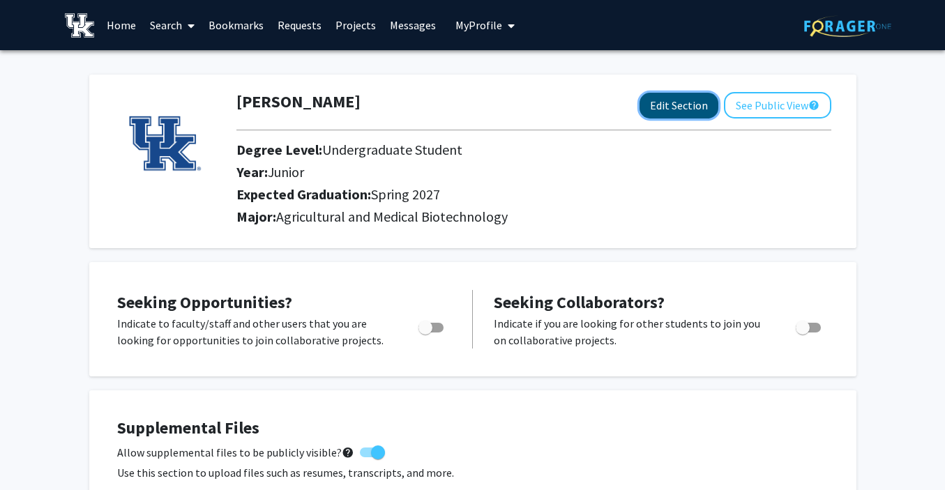
click at [669, 103] on button "Edit Section" at bounding box center [679, 106] width 79 height 26
select select "junior"
select select "37: spring_2027"
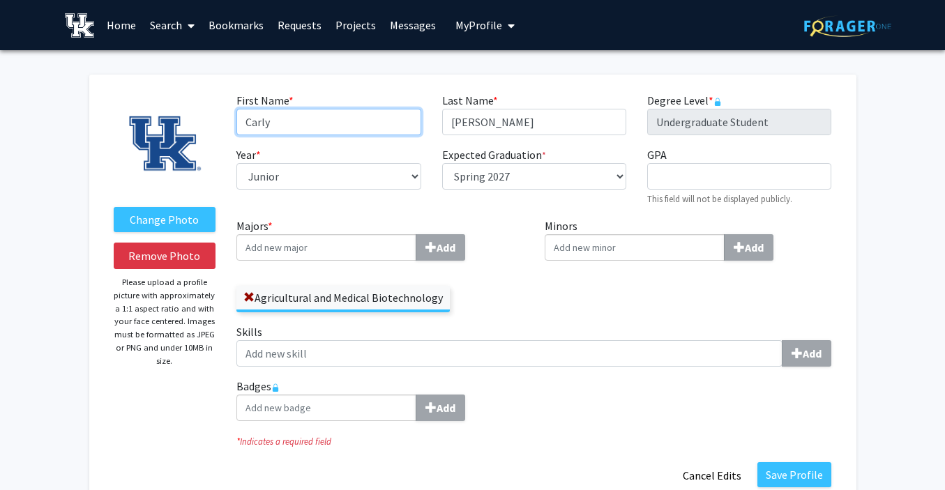
click at [278, 117] on input "Carly" at bounding box center [328, 122] width 184 height 27
type input "Carly Makana"
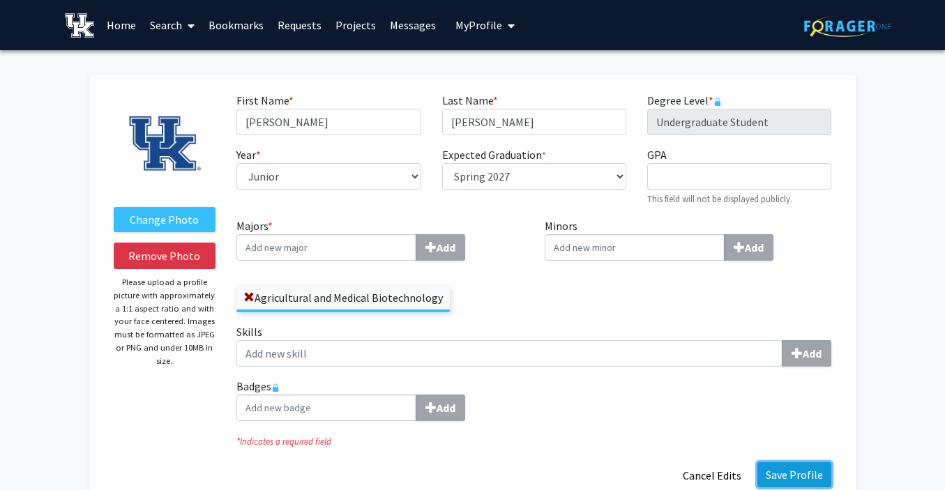
click at [795, 474] on button "Save Profile" at bounding box center [795, 475] width 74 height 25
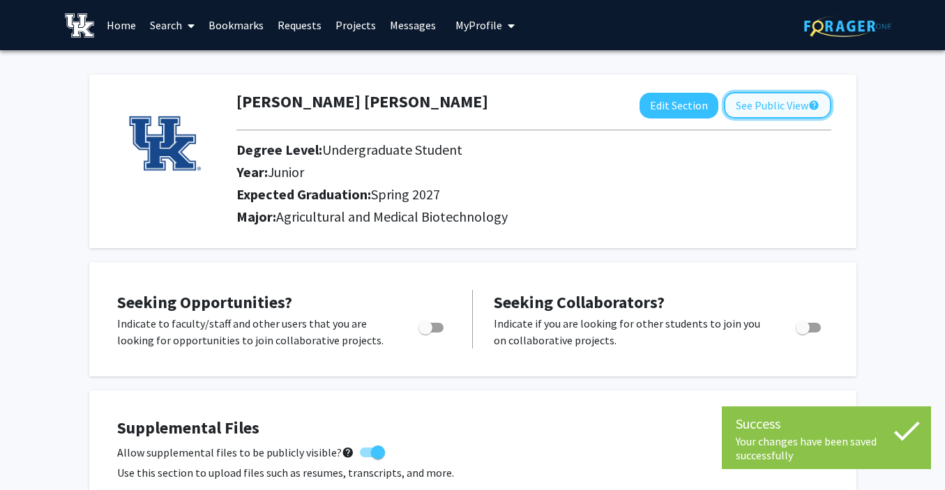
click at [768, 114] on button "See Public View help" at bounding box center [777, 105] width 107 height 27
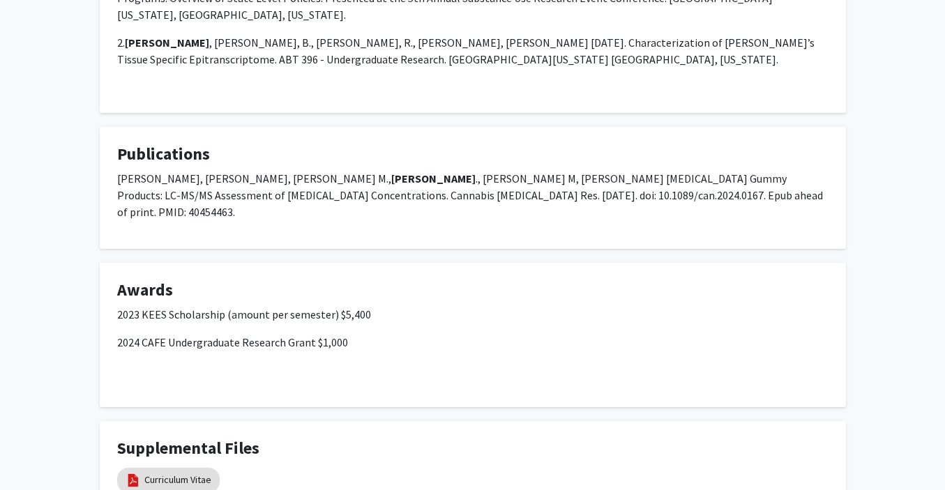
scroll to position [465, 0]
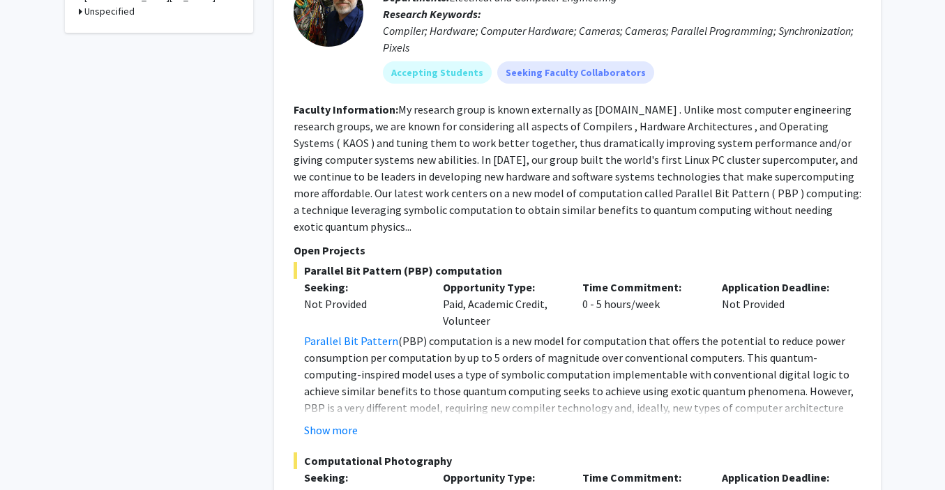
scroll to position [969, 0]
